Goal: Information Seeking & Learning: Learn about a topic

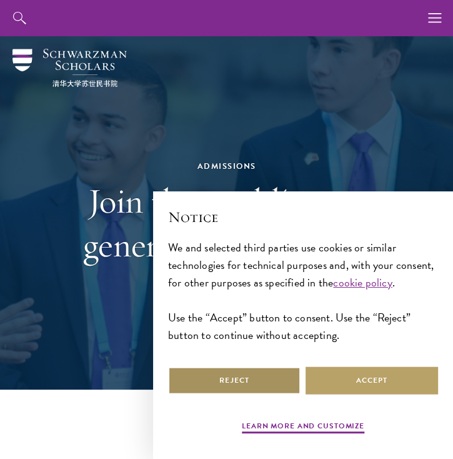
click at [261, 380] on button "Reject" at bounding box center [234, 380] width 132 height 28
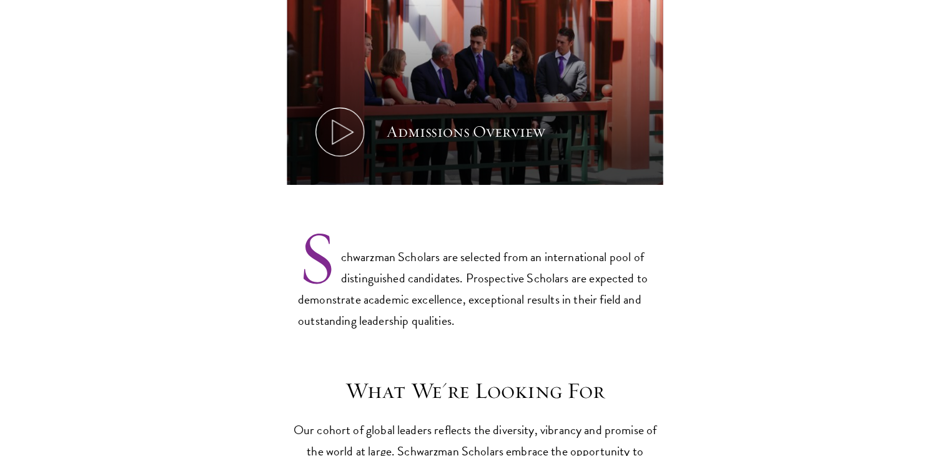
scroll to position [687, 0]
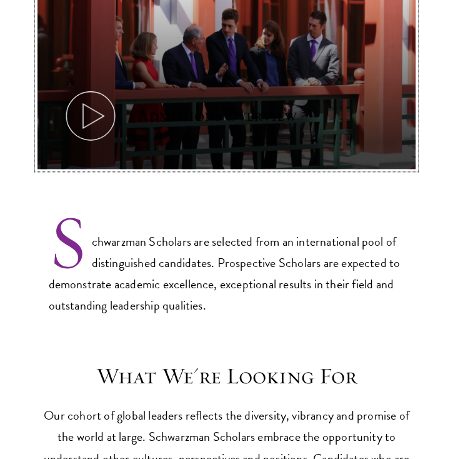
click at [90, 104] on icon at bounding box center [90, 115] width 56 height 56
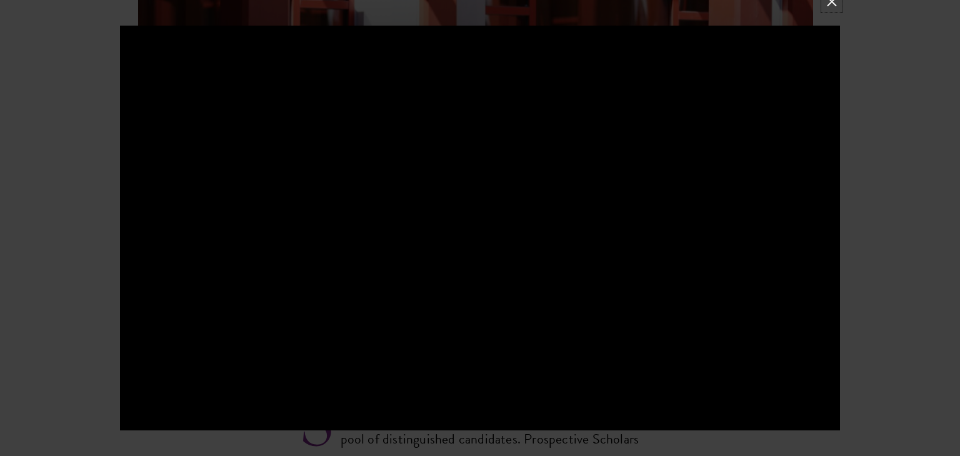
click at [452, 4] on button at bounding box center [831, 2] width 16 height 16
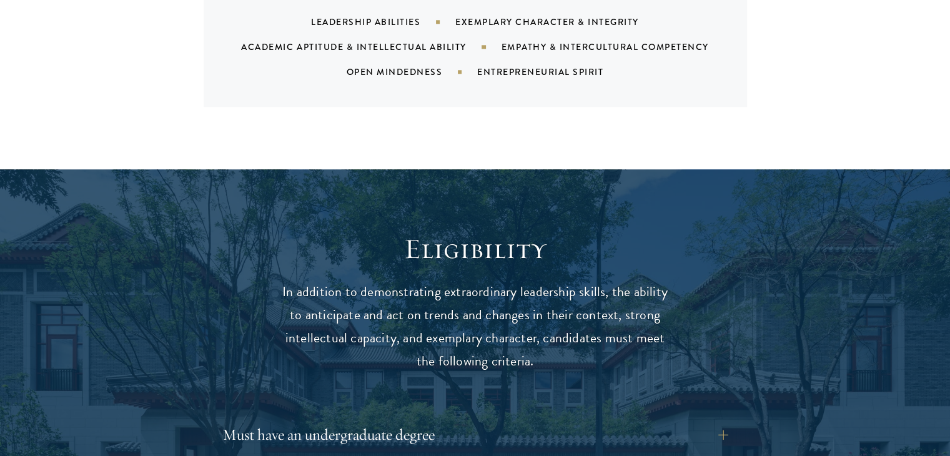
scroll to position [1562, 0]
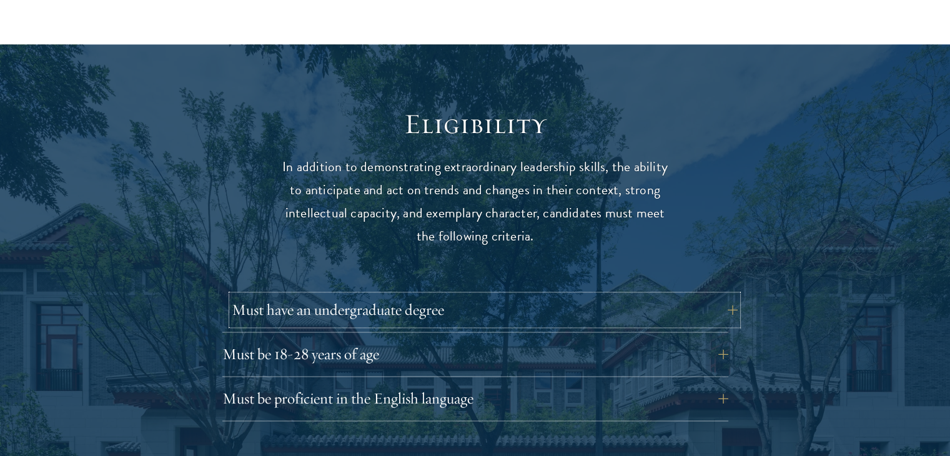
click at [394, 295] on button "Must have an undergraduate degree" at bounding box center [485, 310] width 506 height 30
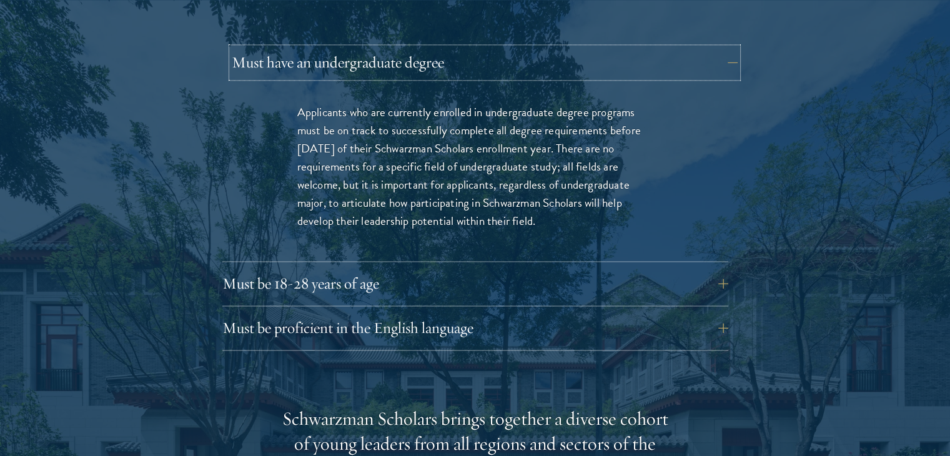
scroll to position [1812, 0]
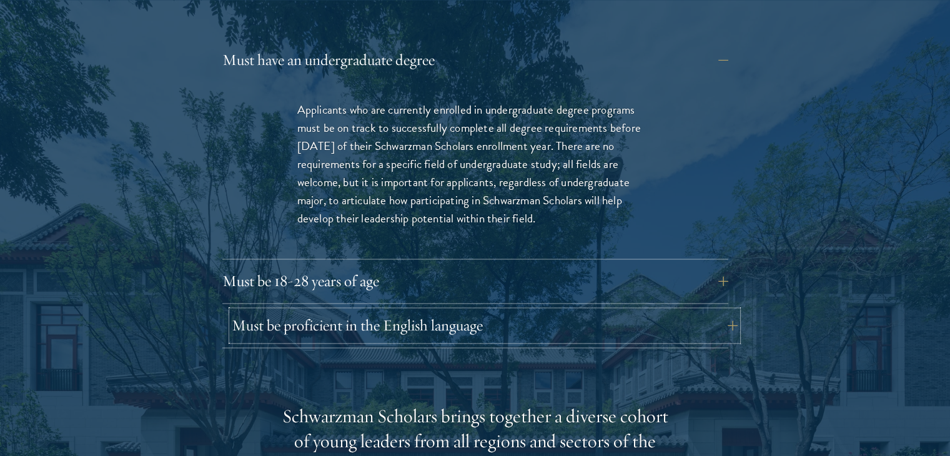
click at [406, 310] on button "Must be proficient in the English language" at bounding box center [485, 325] width 506 height 30
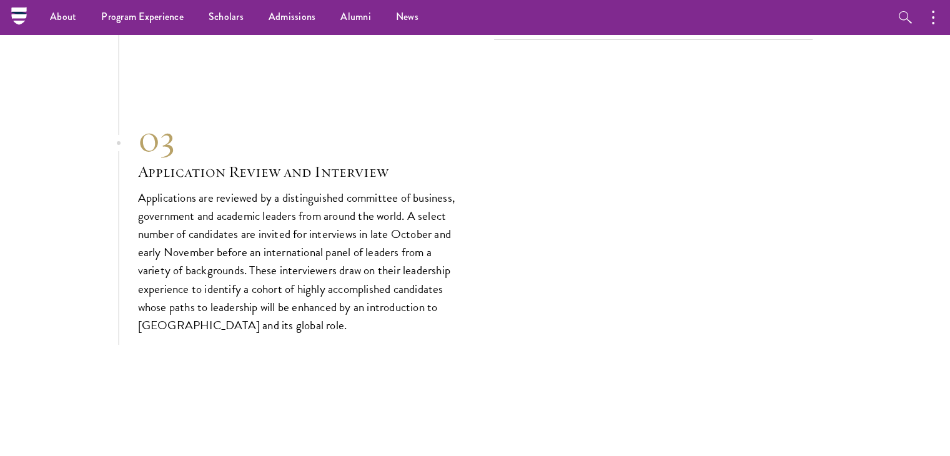
scroll to position [4142, 0]
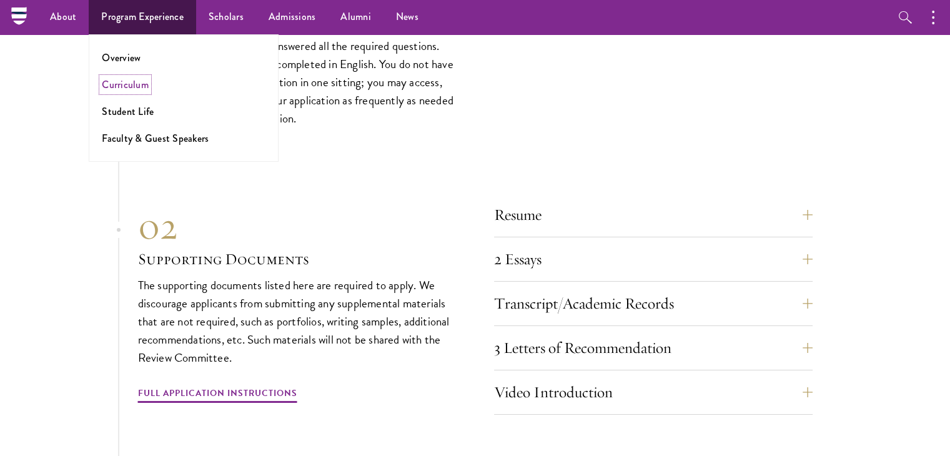
click at [140, 88] on link "Curriculum" at bounding box center [125, 84] width 47 height 14
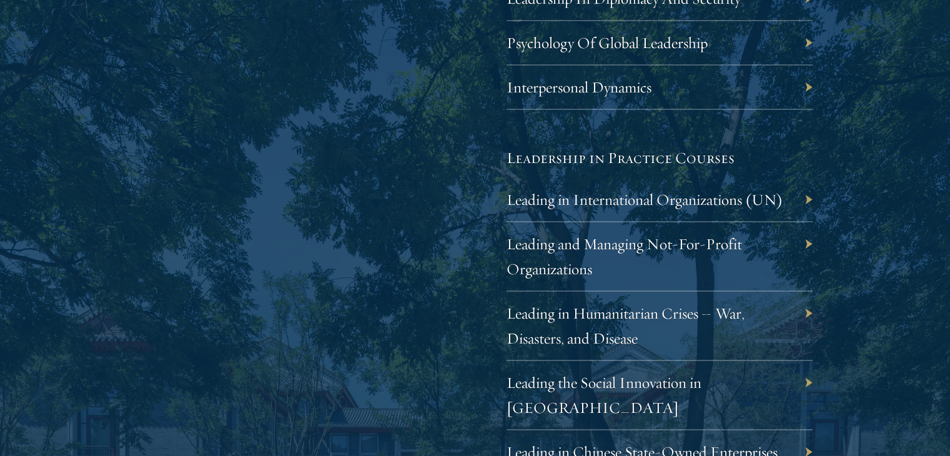
scroll to position [2499, 0]
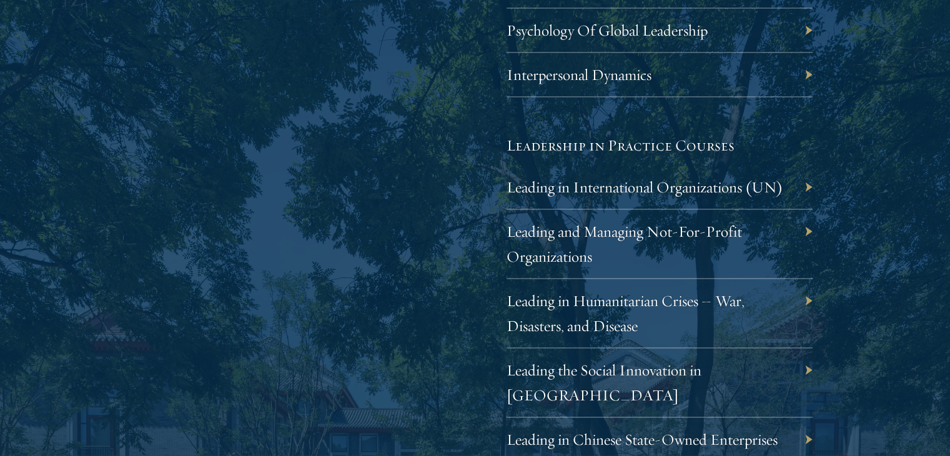
click at [801, 179] on div "Leading in International Organizations (UN)" at bounding box center [660, 188] width 306 height 44
click at [808, 186] on div "Leading in International Organizations (UN)" at bounding box center [660, 188] width 306 height 44
click at [802, 186] on div "Leading in International Organizations (UN)" at bounding box center [660, 188] width 306 height 44
click at [580, 186] on link "Leading in International Organizations (UN)" at bounding box center [654, 186] width 277 height 19
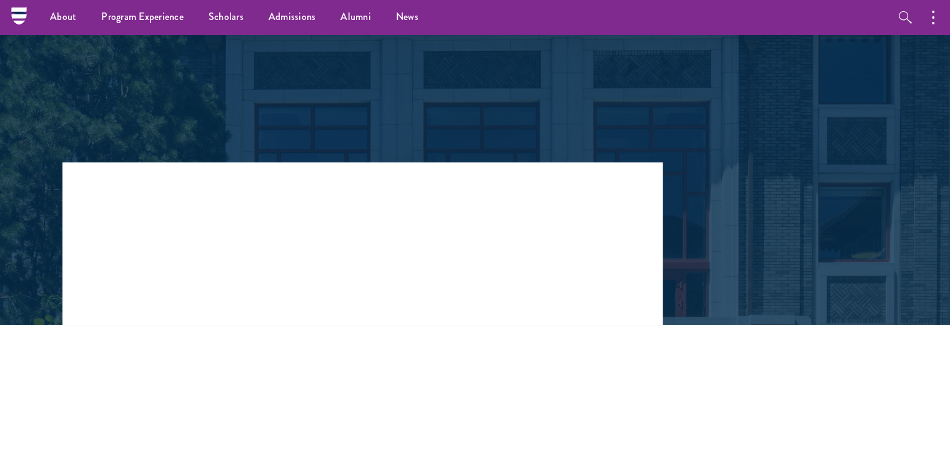
scroll to position [62, 0]
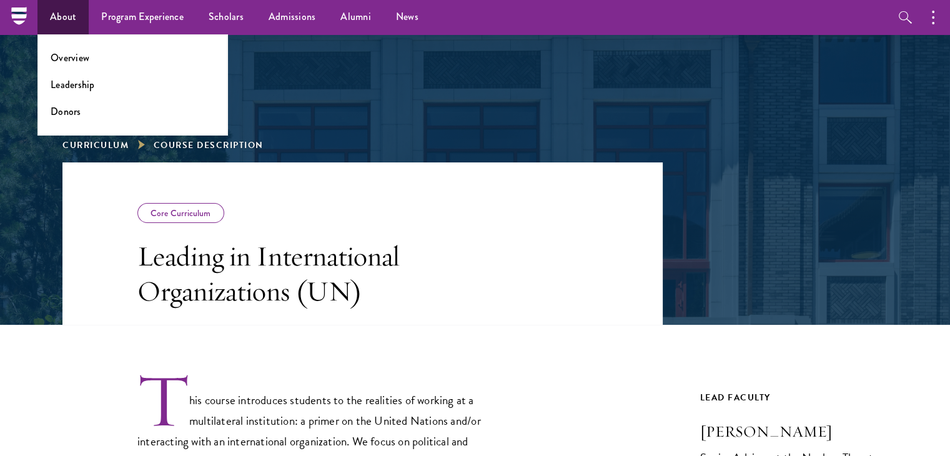
click at [90, 115] on li "Donors" at bounding box center [133, 111] width 164 height 14
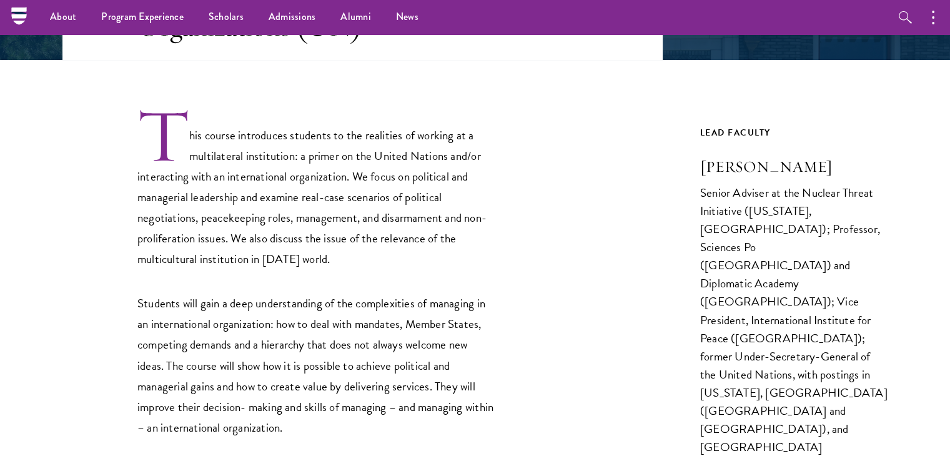
scroll to position [187, 0]
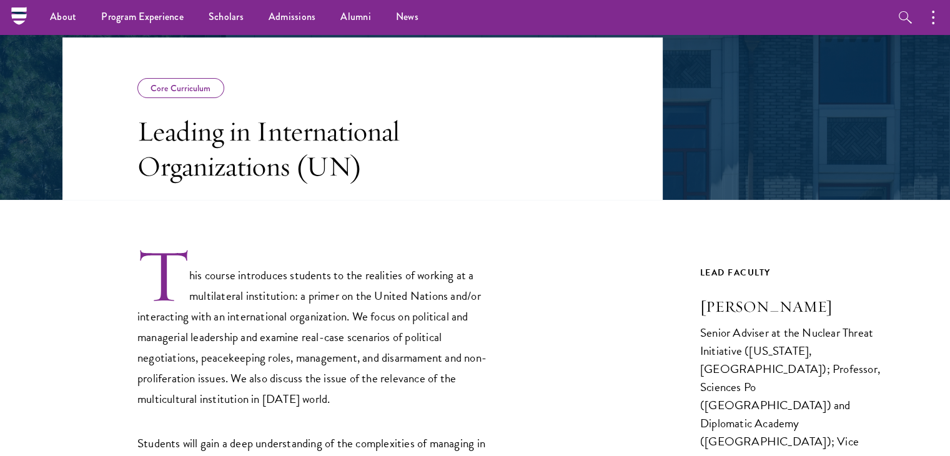
click at [22, 11] on nav "About Overview Leadership Donors Program Experience Overview Curriculum Student…" at bounding box center [396, 17] width 754 height 34
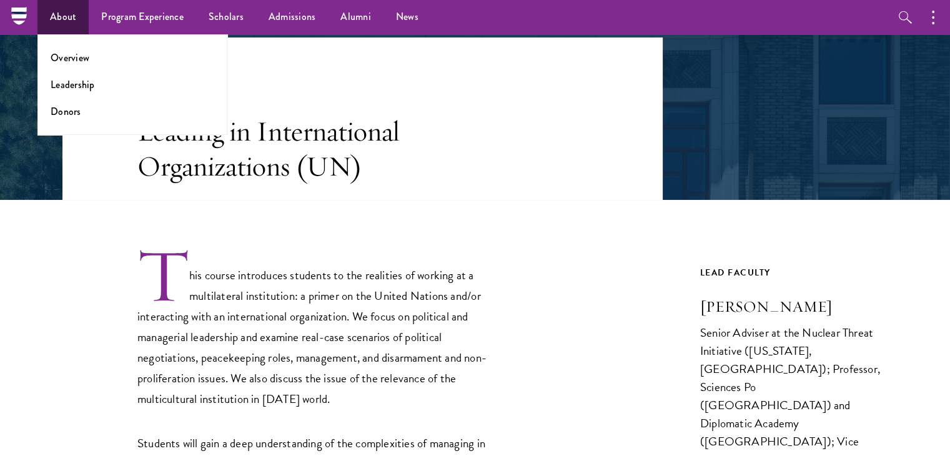
click at [66, 121] on ul "Overview Leadership Donors" at bounding box center [132, 84] width 190 height 101
click at [65, 111] on link "Donors" at bounding box center [66, 111] width 31 height 14
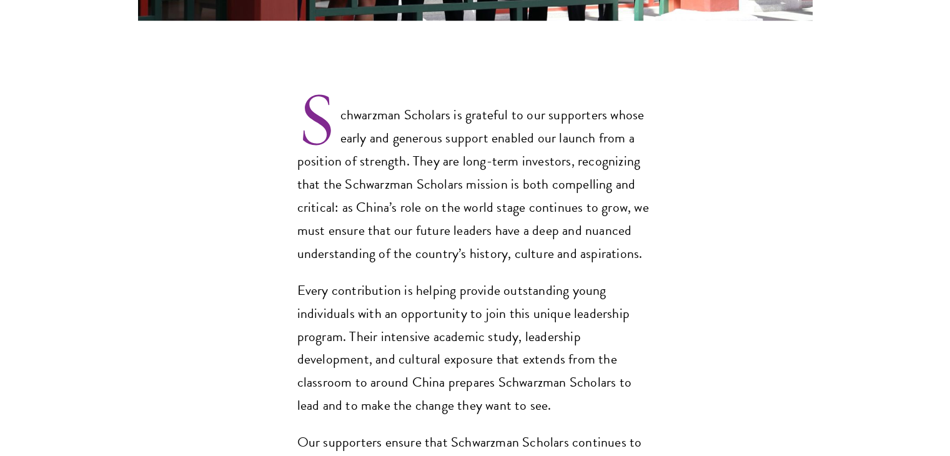
scroll to position [1000, 0]
